Goal: Navigation & Orientation: Find specific page/section

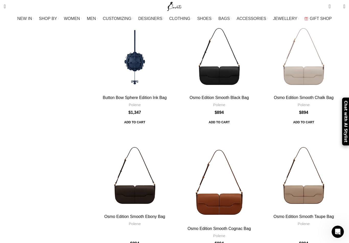
scroll to position [1653, 0]
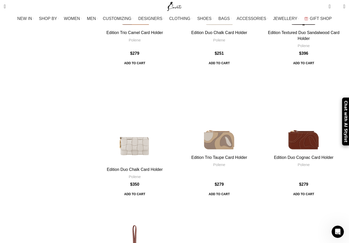
scroll to position [1687, 0]
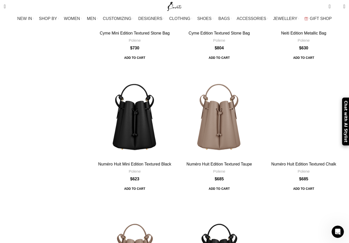
scroll to position [1660, 0]
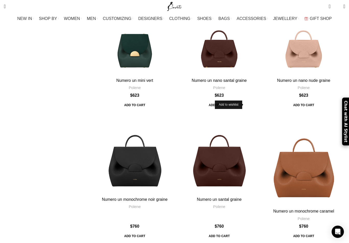
scroll to position [805, 0]
